Goal: Transaction & Acquisition: Purchase product/service

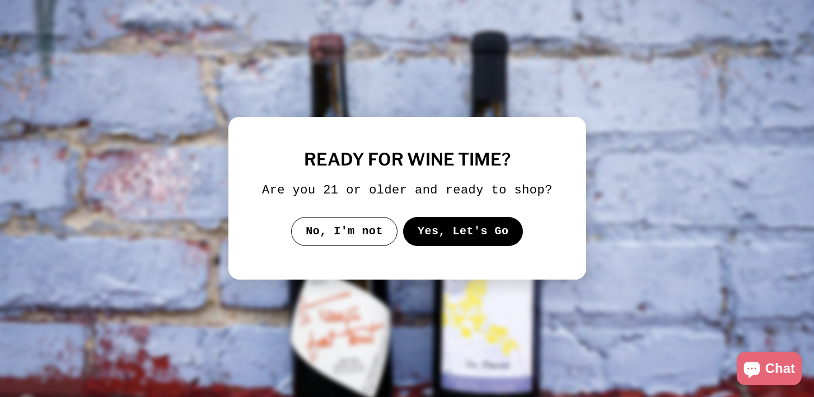
click at [443, 236] on button "Yes, Let's Go" at bounding box center [463, 231] width 120 height 29
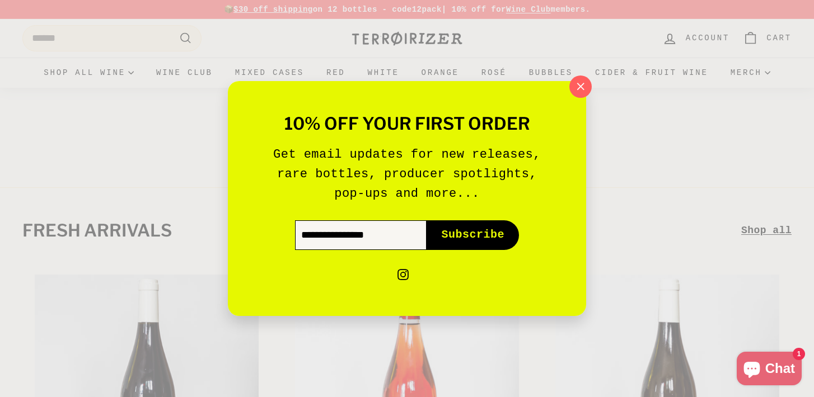
click at [318, 242] on input "Enter your email" at bounding box center [361, 235] width 132 height 29
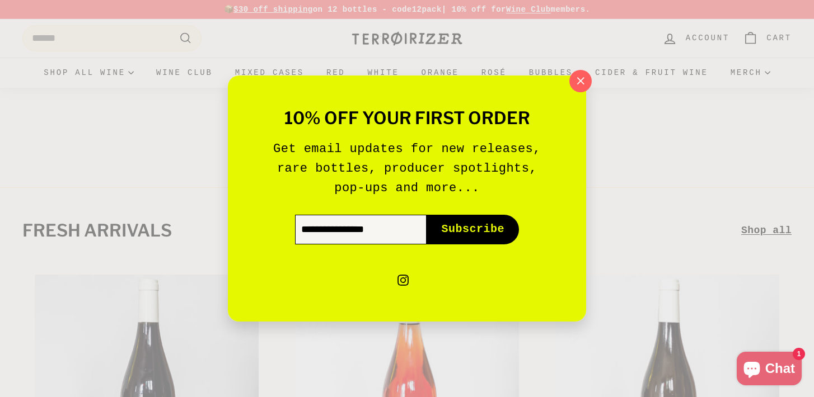
click at [392, 224] on input "Enter your email" at bounding box center [361, 229] width 132 height 29
type input "**********"
click at [465, 232] on span "Subscribe" at bounding box center [472, 230] width 63 height 16
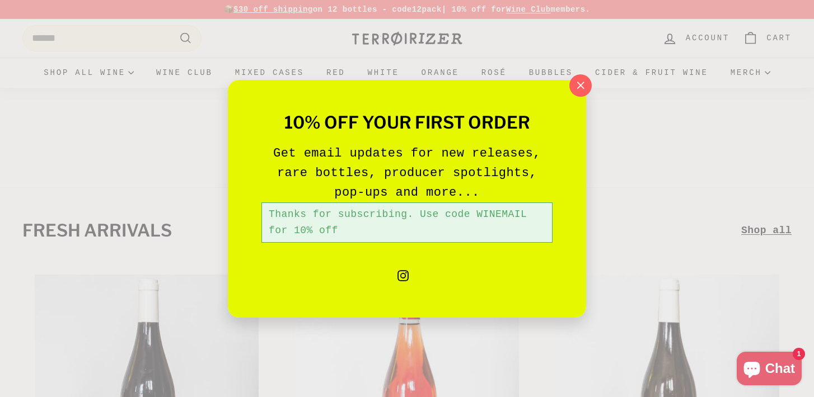
click at [114, 41] on div "10% off your first order Get email updates for new releases, rare bottles, prod…" at bounding box center [407, 198] width 814 height 397
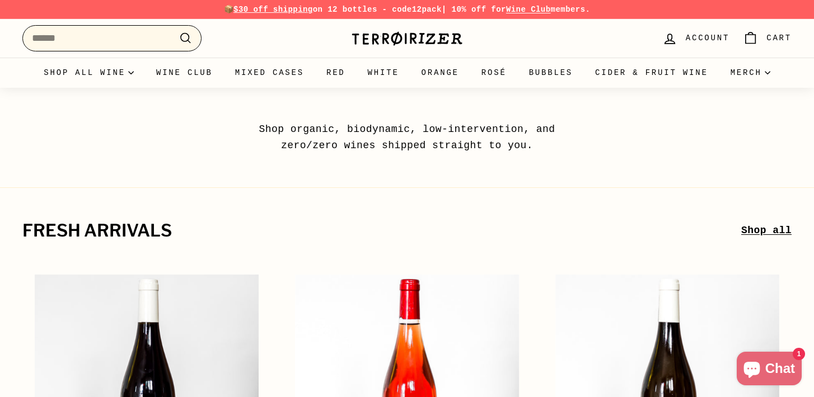
click at [114, 41] on input "Search" at bounding box center [111, 38] width 179 height 26
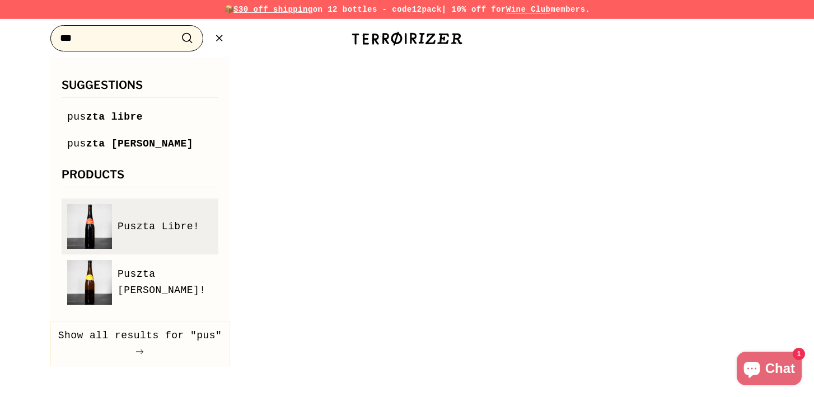
type input "***"
click at [146, 218] on link "Puszta Libre!" at bounding box center [140, 226] width 146 height 45
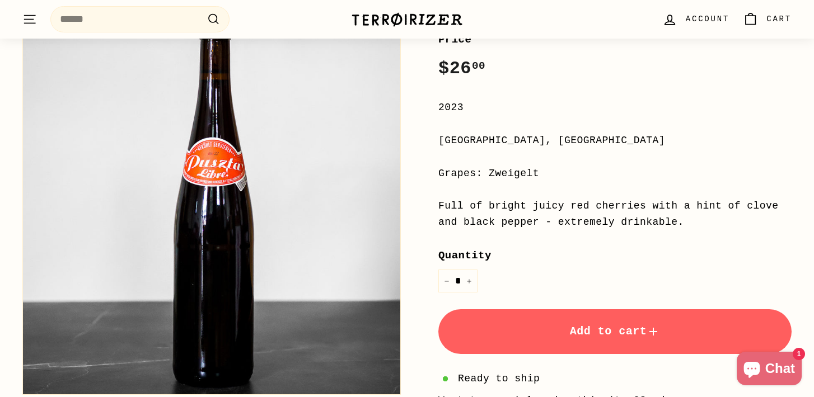
scroll to position [174, 0]
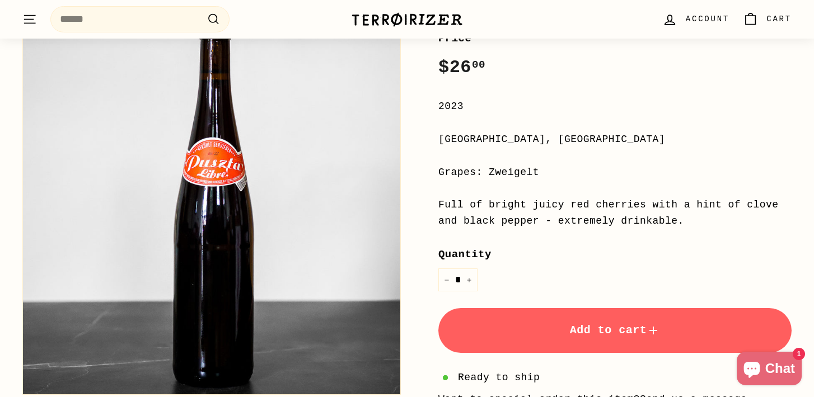
click at [560, 341] on button "Add to cart" at bounding box center [614, 330] width 353 height 45
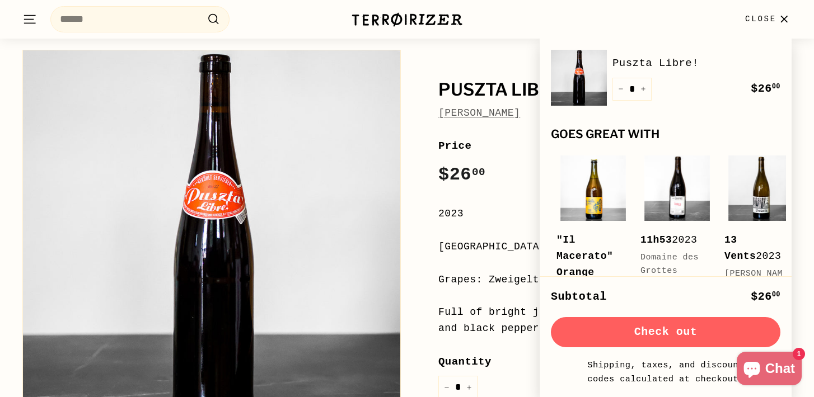
scroll to position [0, 0]
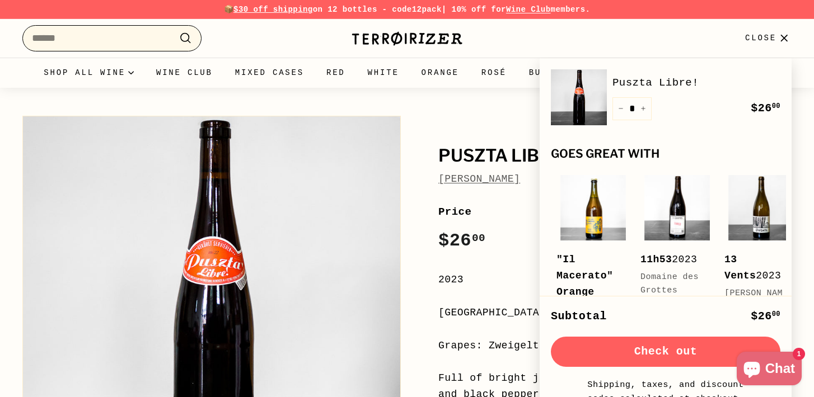
click at [111, 32] on input "Search" at bounding box center [111, 38] width 179 height 26
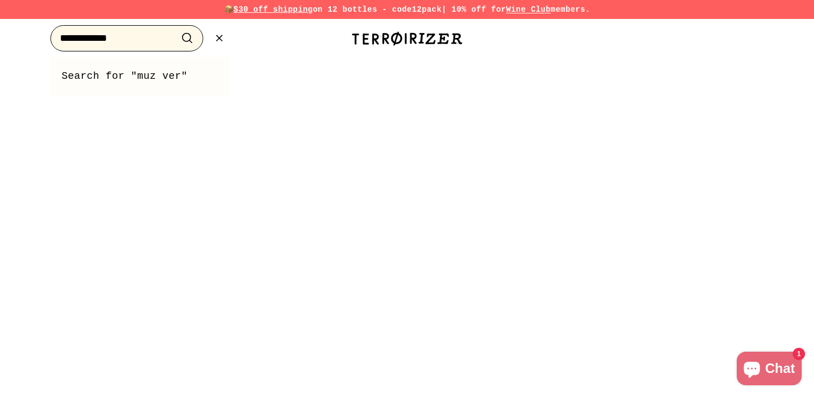
type input "**********"
click at [177, 30] on button ".cls-1{fill:none;stroke:#000;stroke-miterlimit:10;stroke-width:2px} Search" at bounding box center [187, 38] width 21 height 17
click at [219, 41] on icon ".cls-1{fill:none;stroke:#000;stroke-miterlimit:10;stroke-width:2px}" at bounding box center [219, 38] width 14 height 14
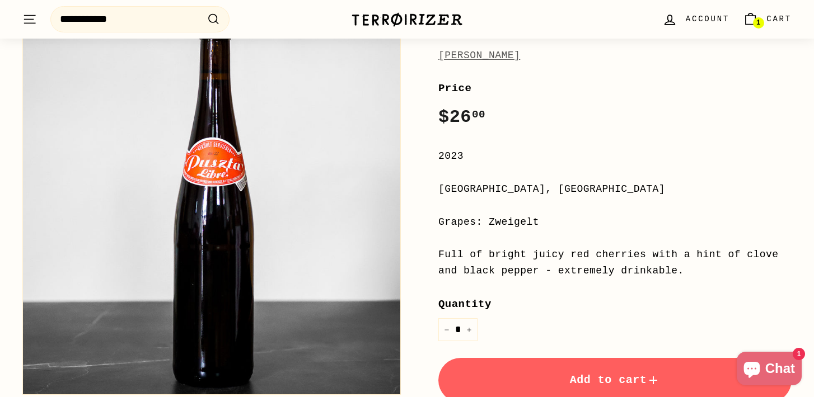
scroll to position [123, 0]
click at [467, 330] on icon "Increase item quantity by one" at bounding box center [469, 331] width 4 height 4
type input "*"
click at [539, 375] on button "Add to cart" at bounding box center [614, 381] width 353 height 45
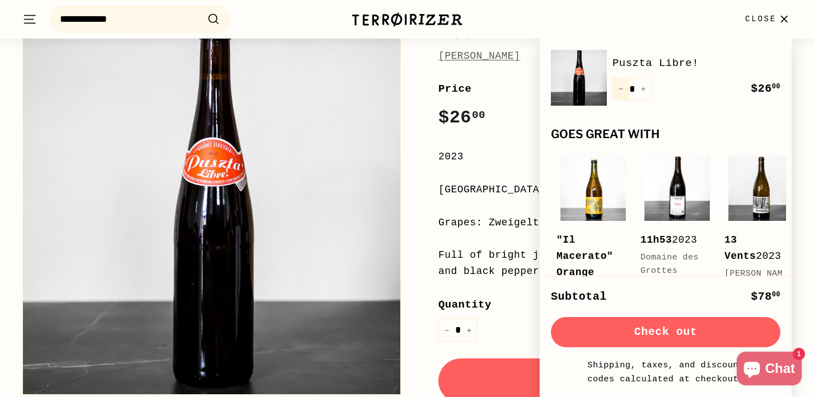
click at [620, 92] on button "−" at bounding box center [620, 89] width 17 height 23
type input "*"
click at [663, 335] on button "Check out" at bounding box center [666, 332] width 230 height 30
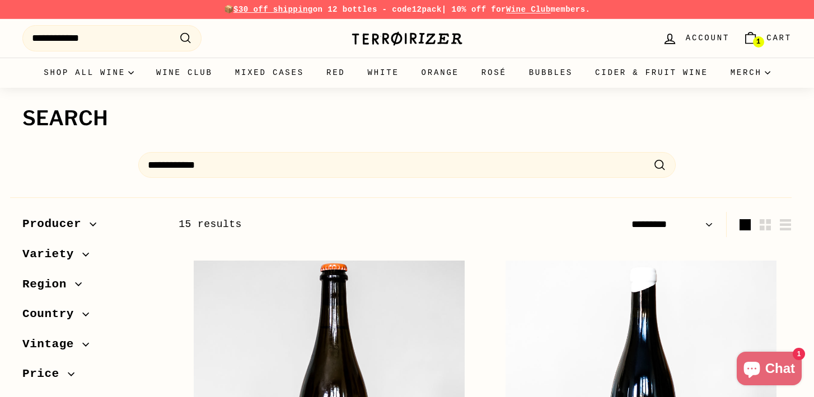
select select "*********"
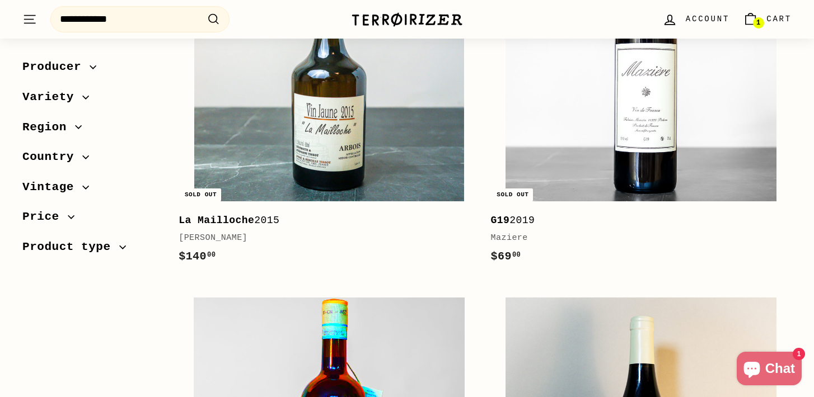
scroll to position [1789, 0]
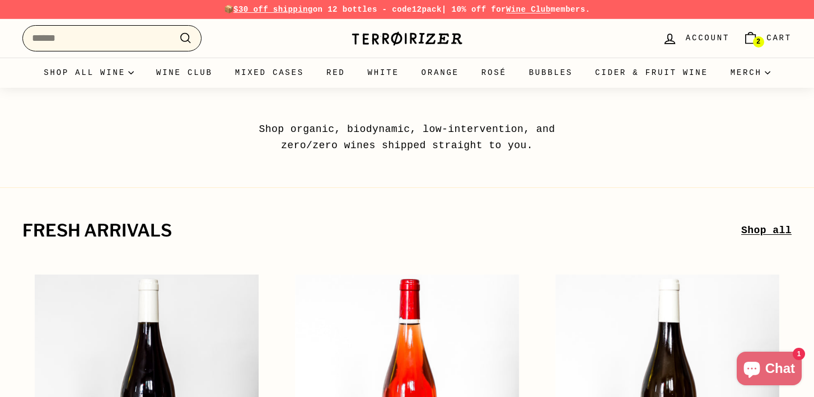
click at [140, 44] on input "Search" at bounding box center [111, 38] width 179 height 26
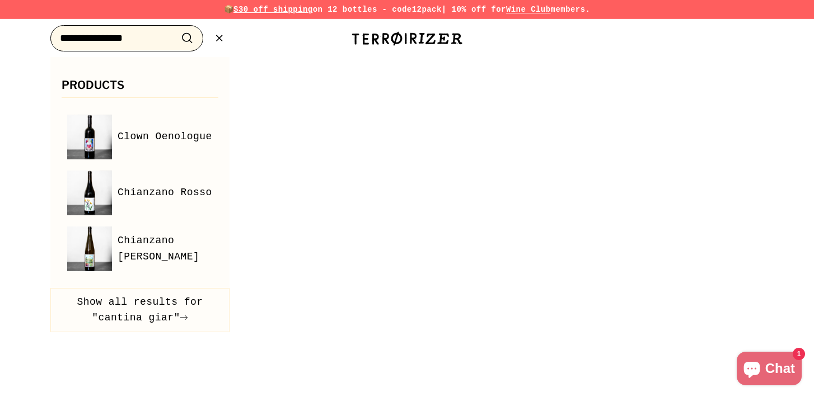
type input "**********"
click at [177, 30] on button ".cls-1{fill:none;stroke:#000;stroke-miterlimit:10;stroke-width:2px} Search" at bounding box center [187, 38] width 21 height 17
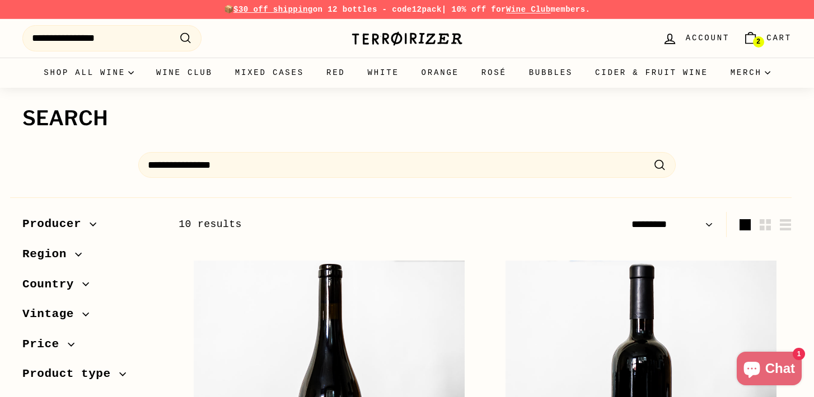
select select "*********"
click at [756, 43] on span "2" at bounding box center [758, 42] width 4 height 8
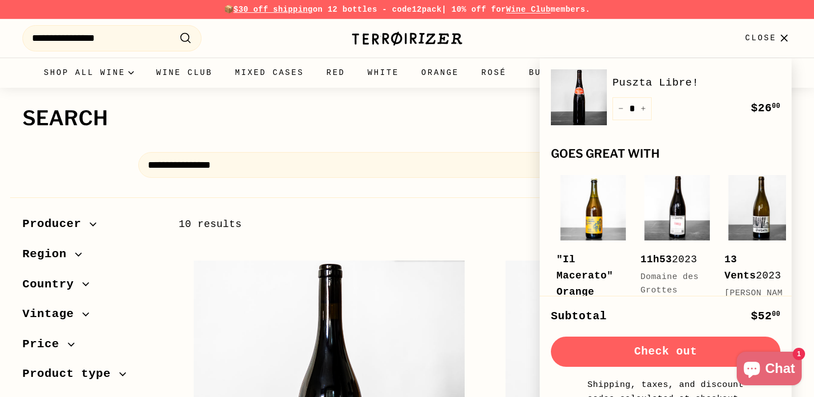
click at [780, 367] on span "Chat" at bounding box center [780, 369] width 30 height 17
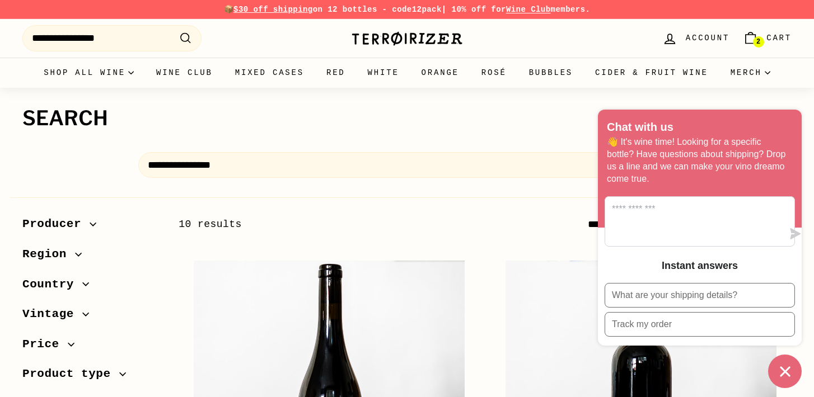
click at [483, 117] on h1 "Search" at bounding box center [406, 118] width 769 height 22
click at [769, 41] on span "Cart" at bounding box center [778, 38] width 25 height 12
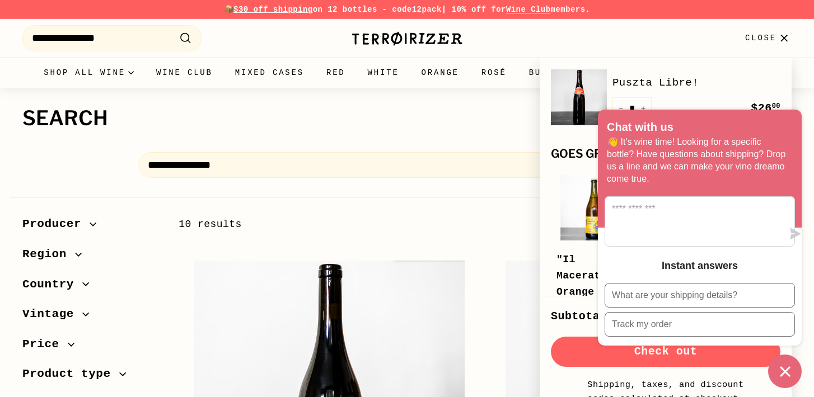
click at [630, 64] on div "Puszta Libre! Quantity * − + Remove $26 00 $26.00 Goes great with Add to cart "…" at bounding box center [666, 177] width 252 height 238
click at [788, 375] on icon "Chat window" at bounding box center [785, 372] width 10 height 10
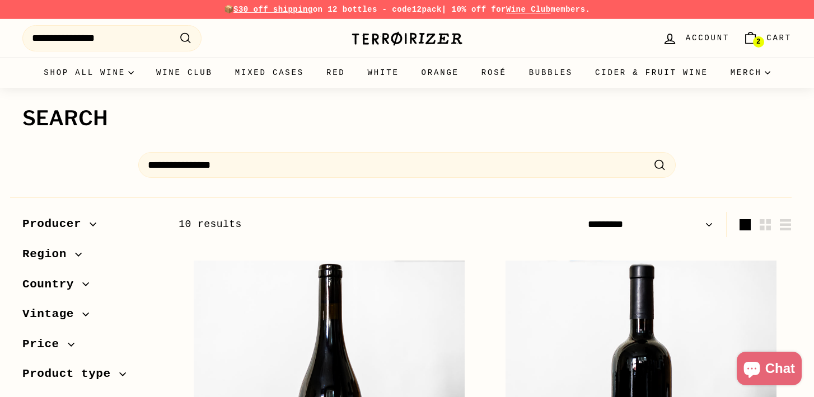
click at [771, 35] on span "Cart" at bounding box center [778, 38] width 25 height 12
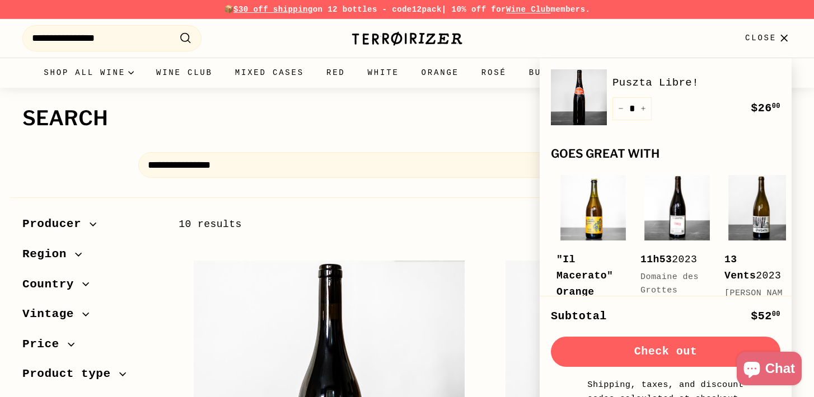
click at [678, 355] on button "Check out" at bounding box center [666, 352] width 230 height 30
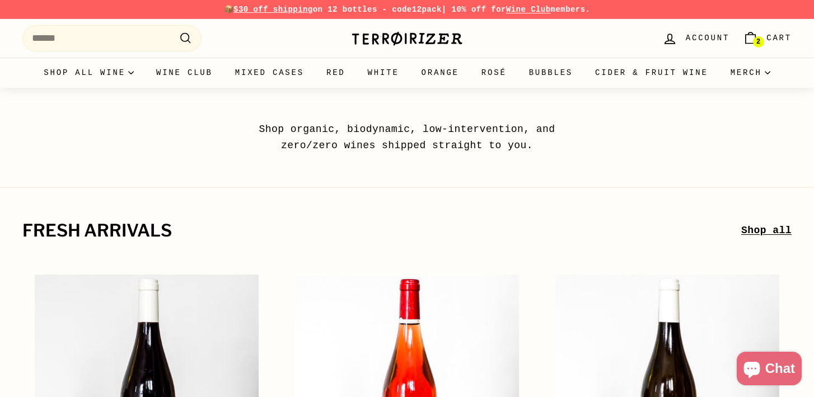
click at [756, 40] on span "2" at bounding box center [758, 42] width 4 height 7
